Goal: Task Accomplishment & Management: Use online tool/utility

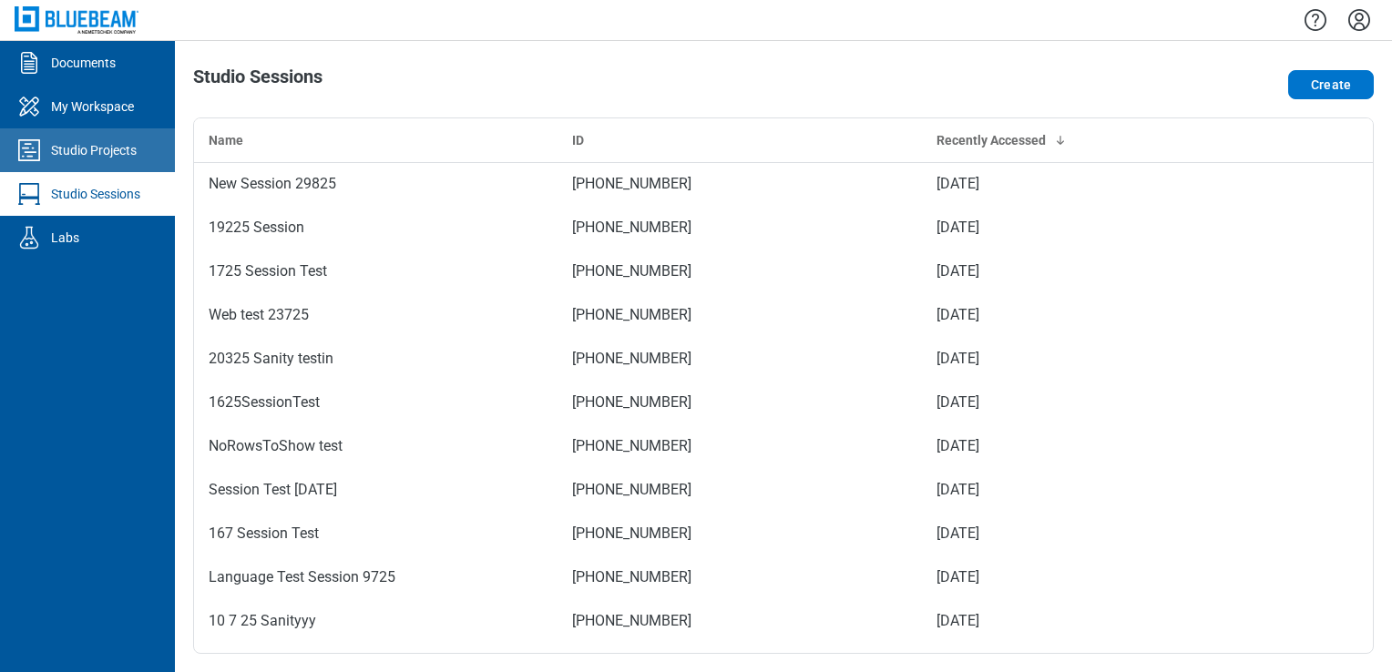
click at [111, 144] on div "Studio Projects" at bounding box center [94, 150] width 86 height 18
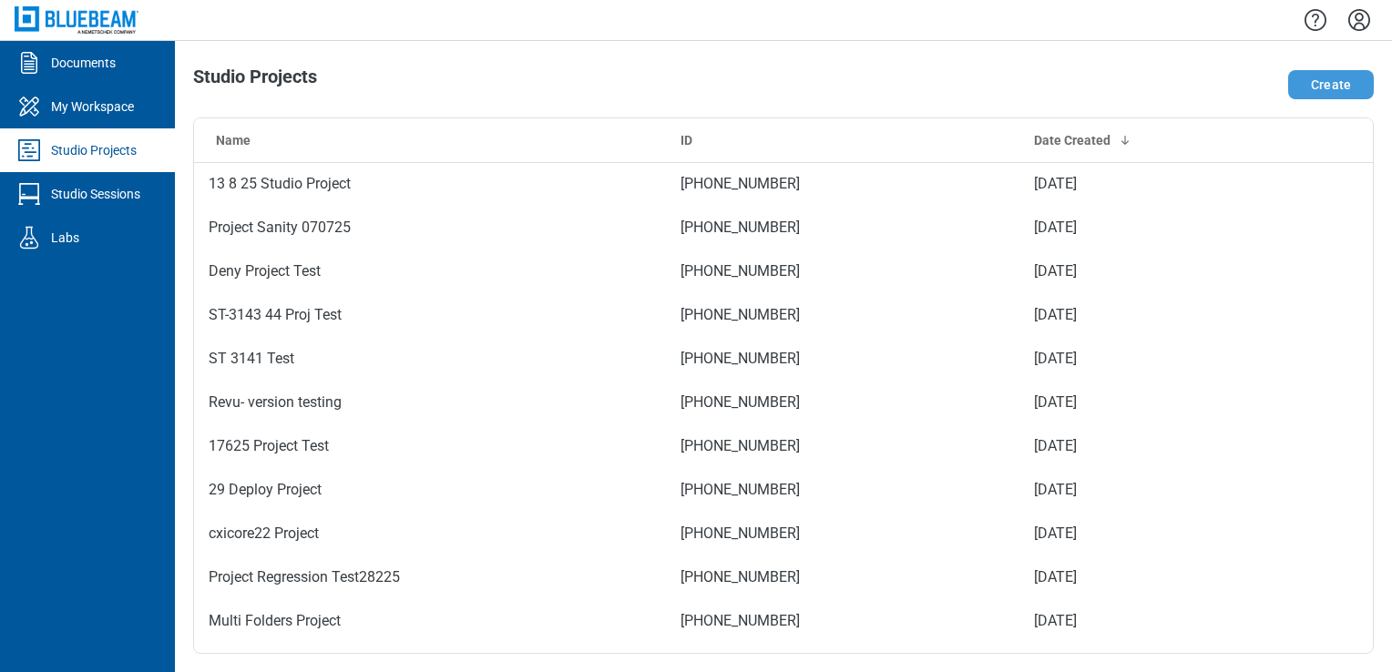
click at [671, 90] on button "Create" at bounding box center [1331, 84] width 86 height 29
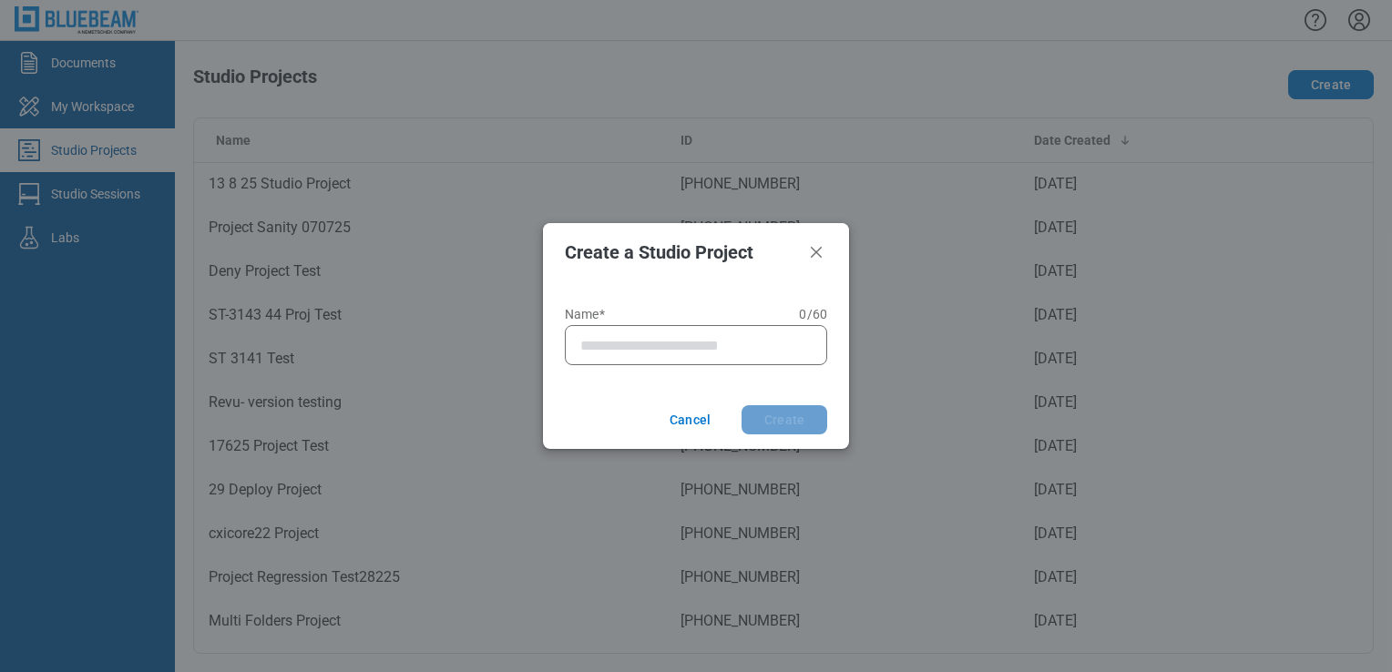
click at [655, 333] on div at bounding box center [696, 345] width 262 height 40
click at [656, 337] on input "Name* 0 of 60 characters 0 / 60" at bounding box center [699, 345] width 239 height 22
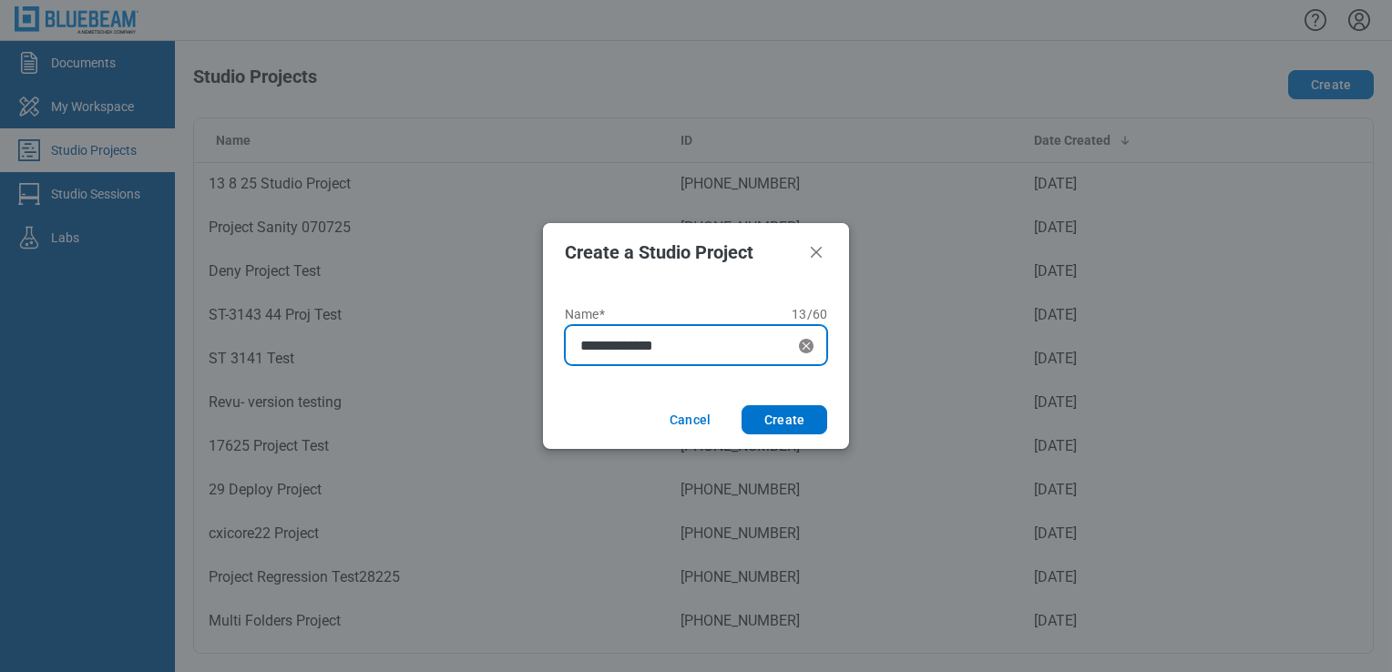
type input "**********"
click at [671, 405] on button "Create" at bounding box center [785, 419] width 86 height 29
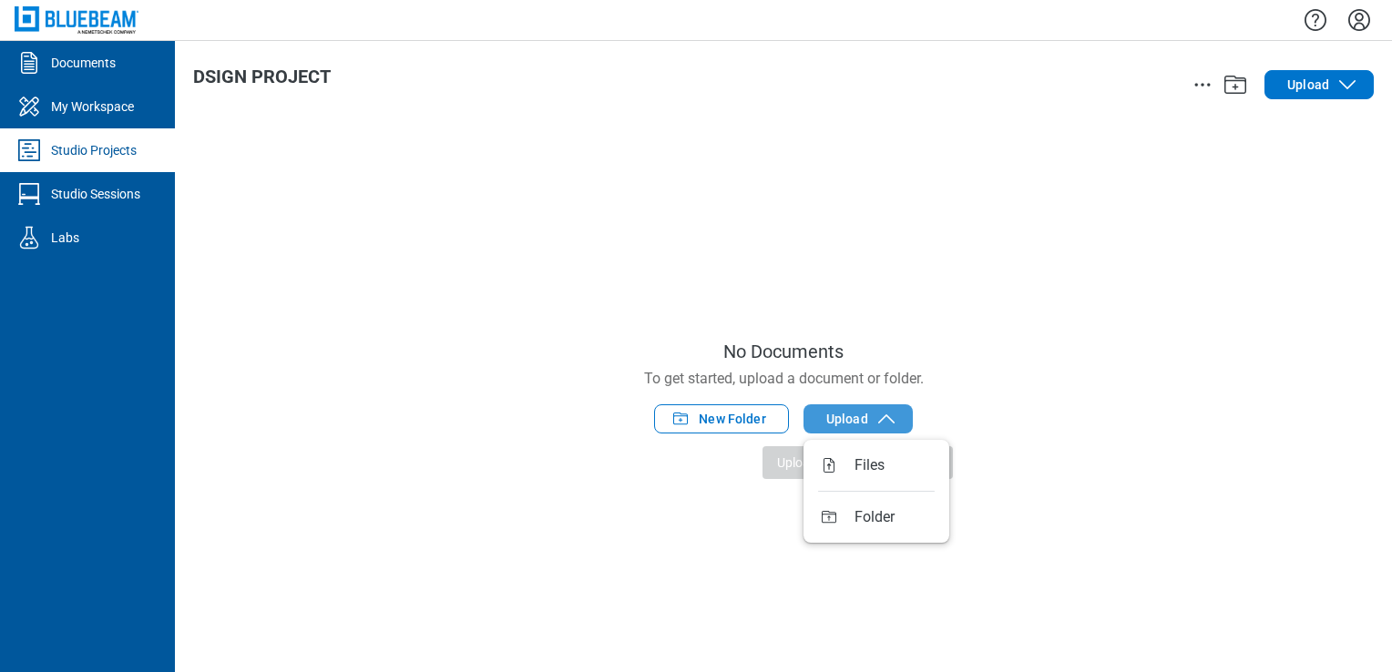
click at [671, 410] on span "Upload" at bounding box center [847, 419] width 42 height 18
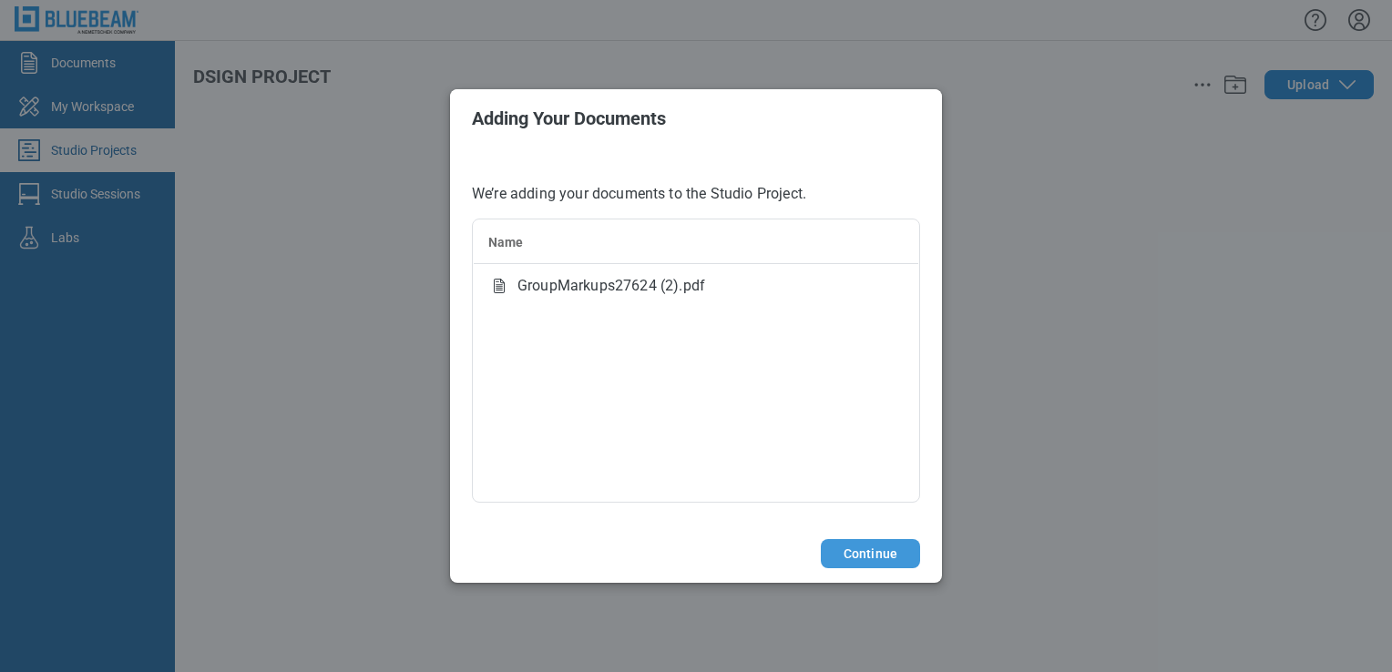
click at [671, 561] on button "Continue" at bounding box center [870, 553] width 99 height 29
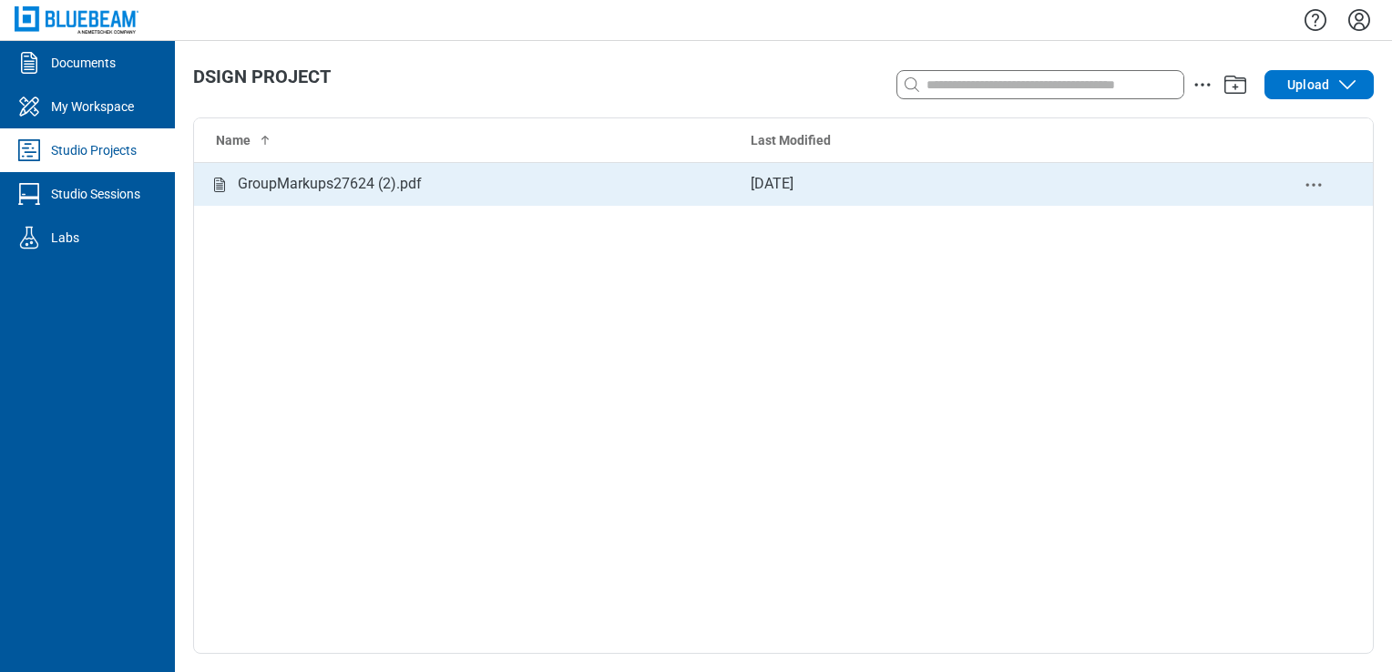
click at [671, 195] on td "GroupMarkups27624 (2).pdf" at bounding box center [465, 184] width 542 height 44
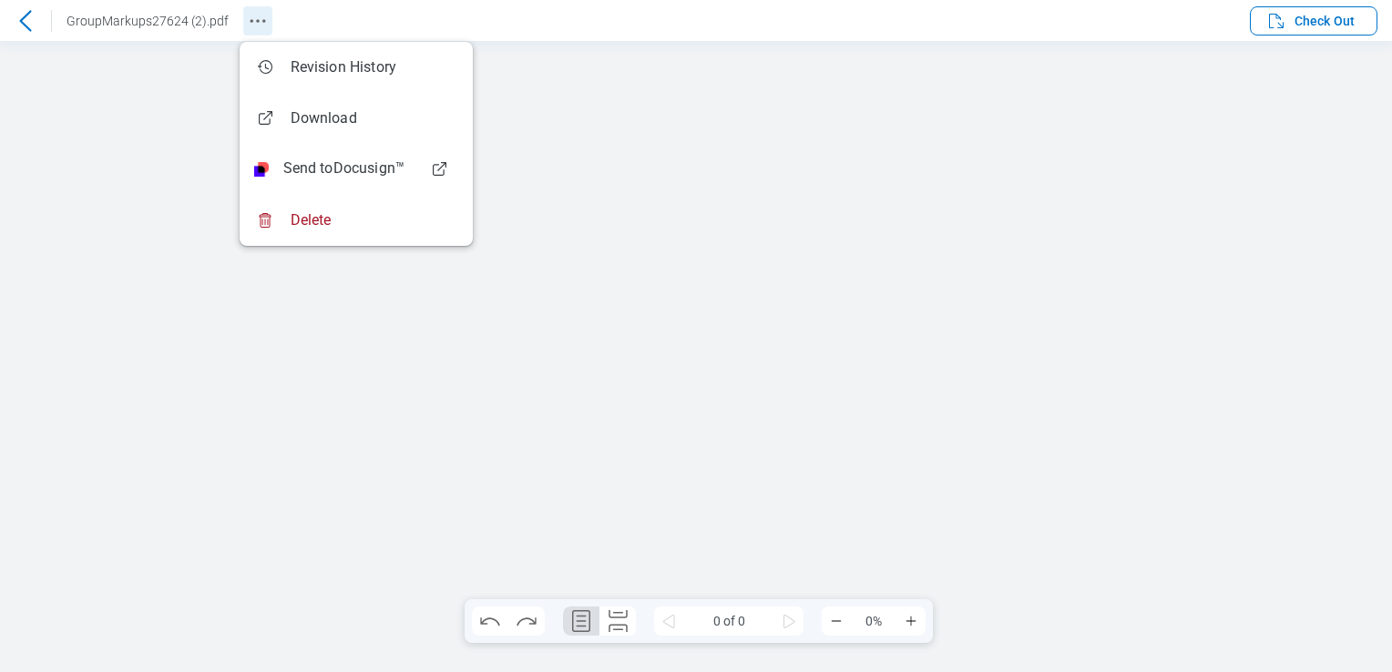
click at [254, 27] on icon "Revision History" at bounding box center [258, 21] width 22 height 22
click at [0, 292] on html ".cls-1{fill:#8c8c8c;} icon - detach .cls-1{fill:#8c8c8c;} icon - detach .cls-1{…" at bounding box center [696, 356] width 1392 height 631
